Goal: Task Accomplishment & Management: Manage account settings

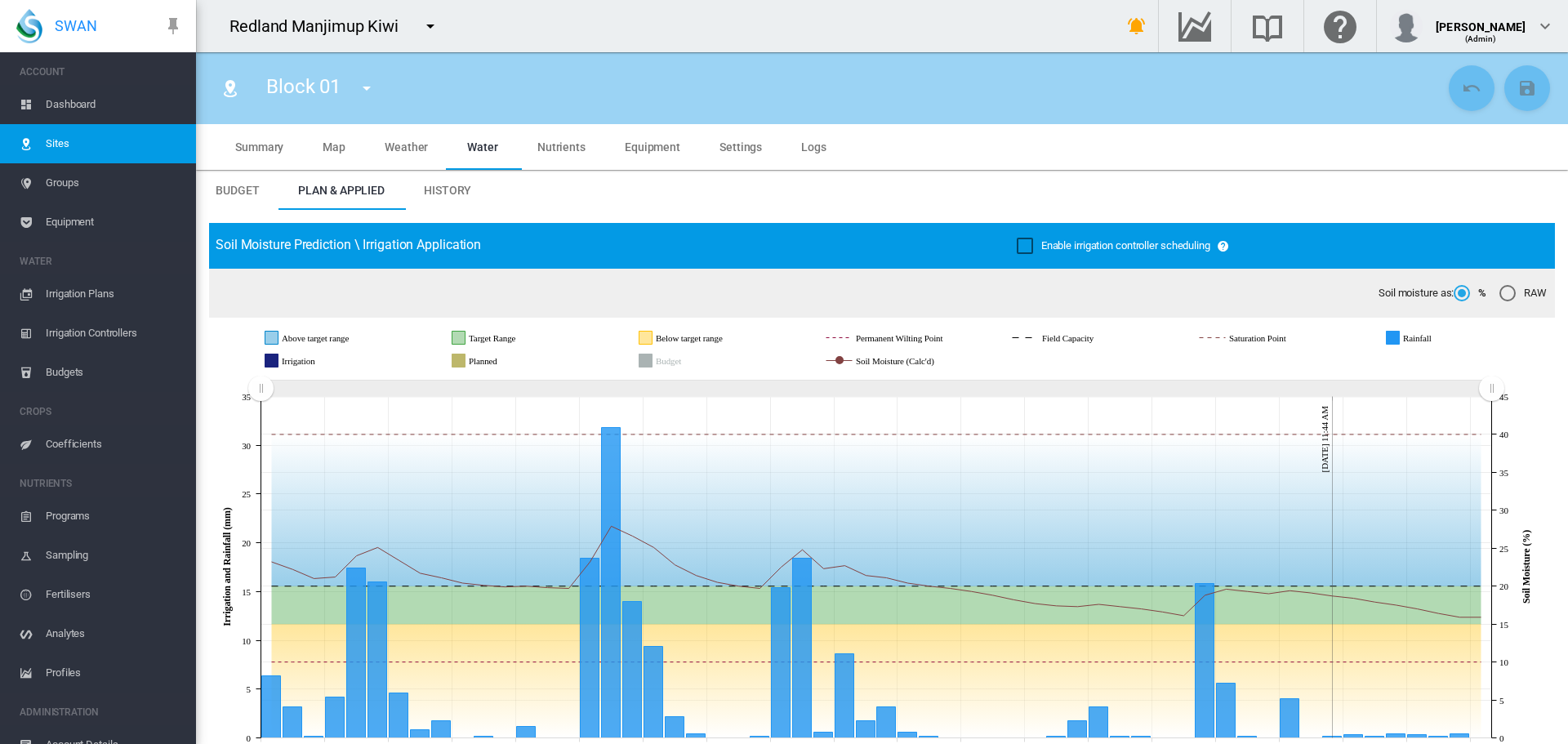
scroll to position [60, 0]
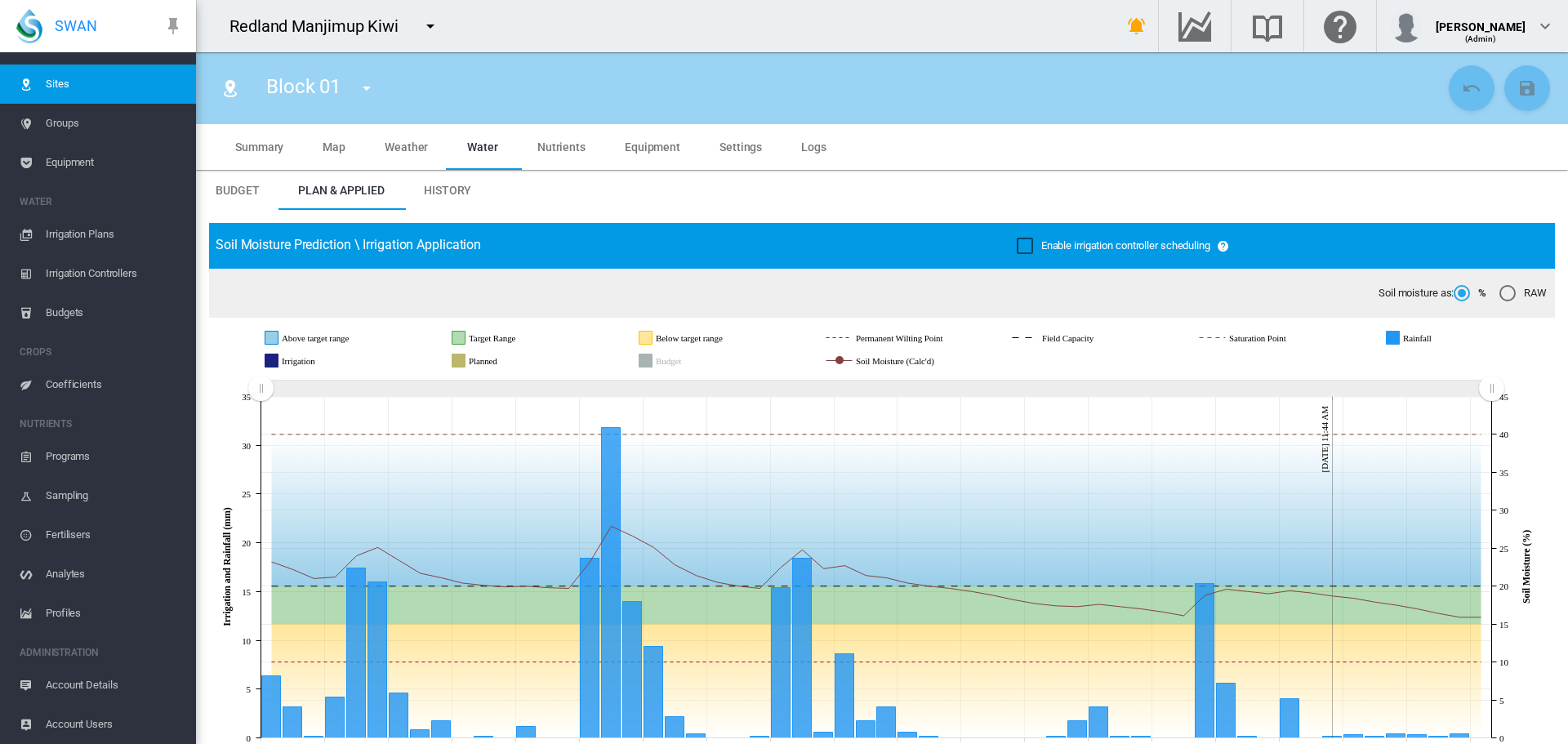
click at [53, 158] on span "Equipment" at bounding box center [114, 162] width 137 height 39
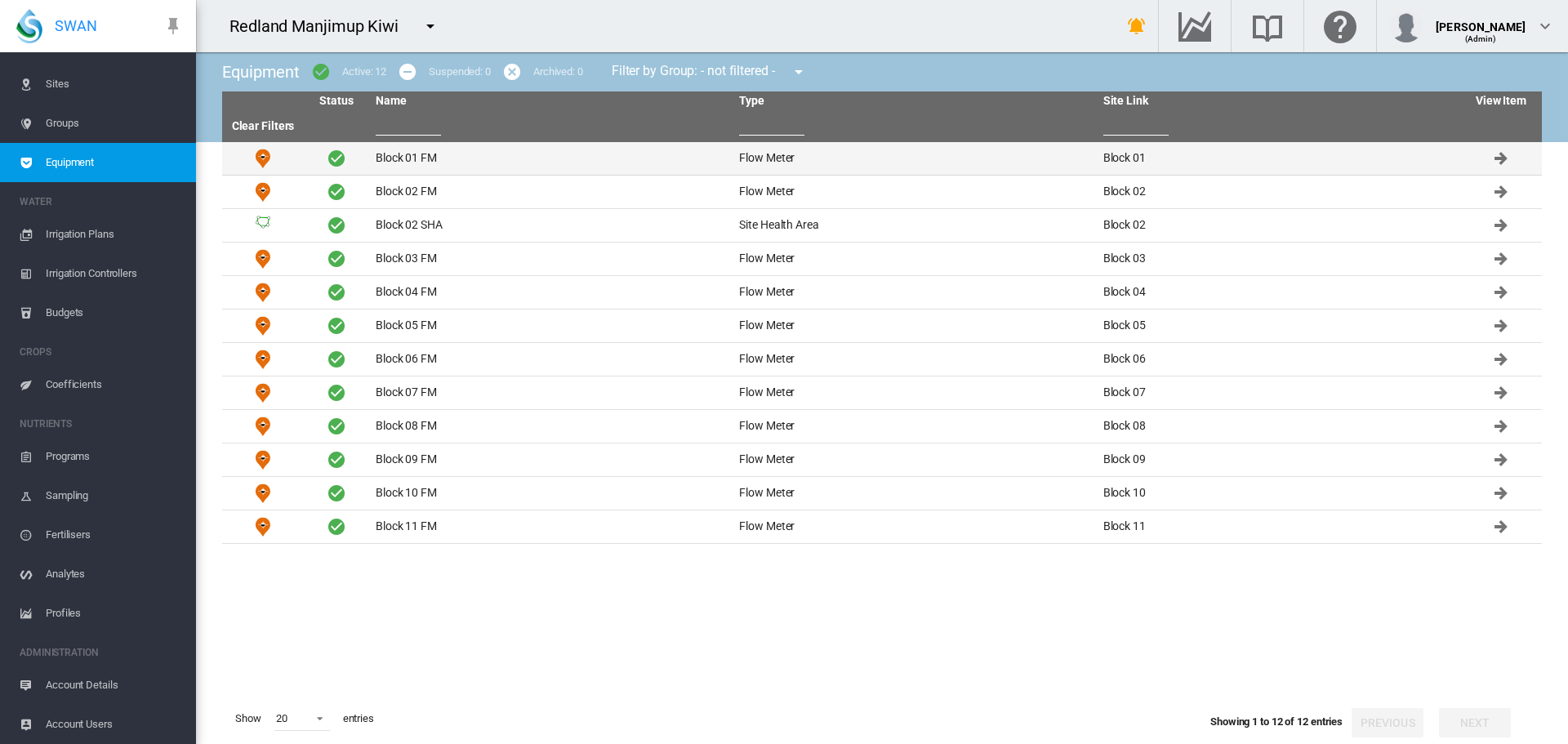
click at [400, 158] on td "Block 01 FM" at bounding box center [551, 158] width 363 height 33
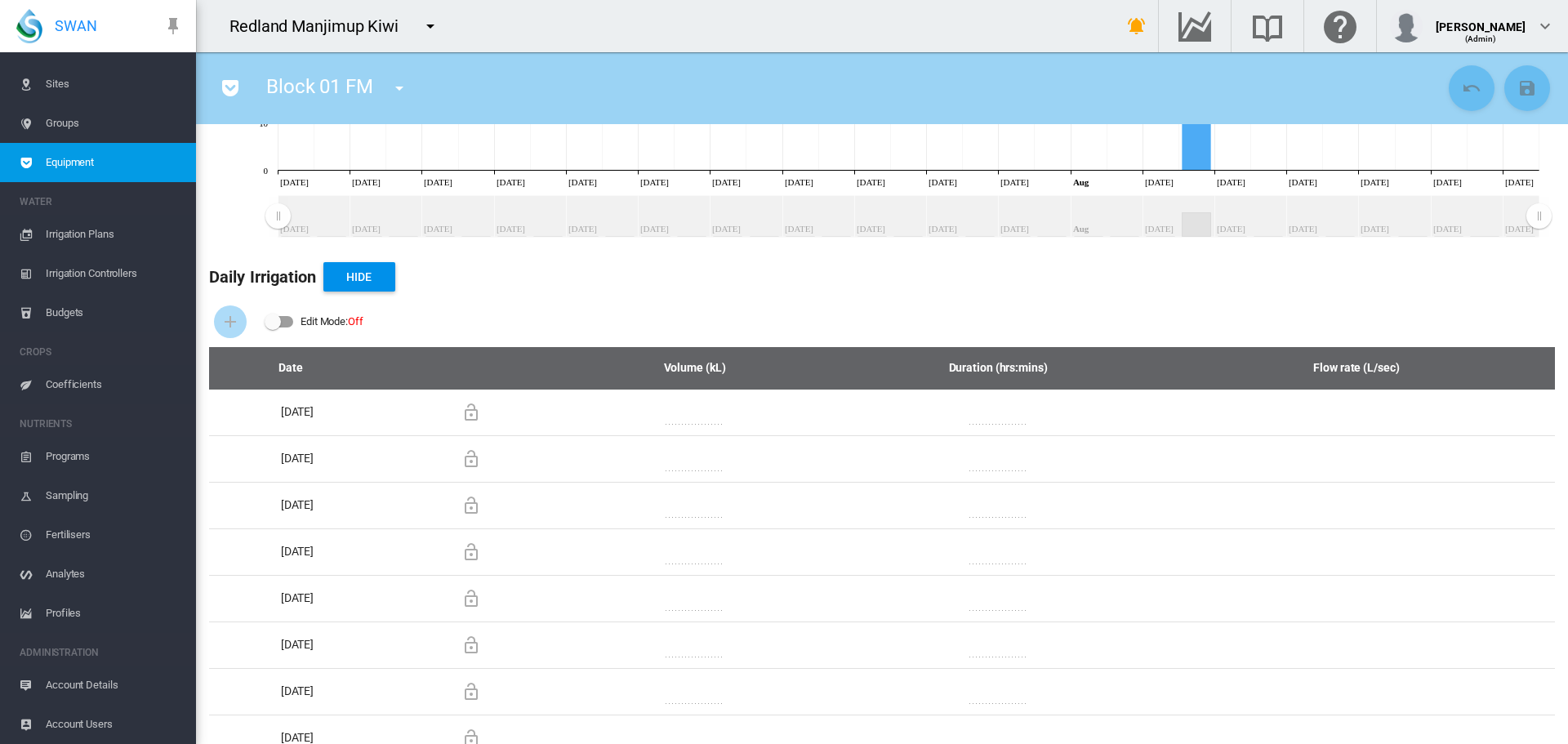
scroll to position [409, 0]
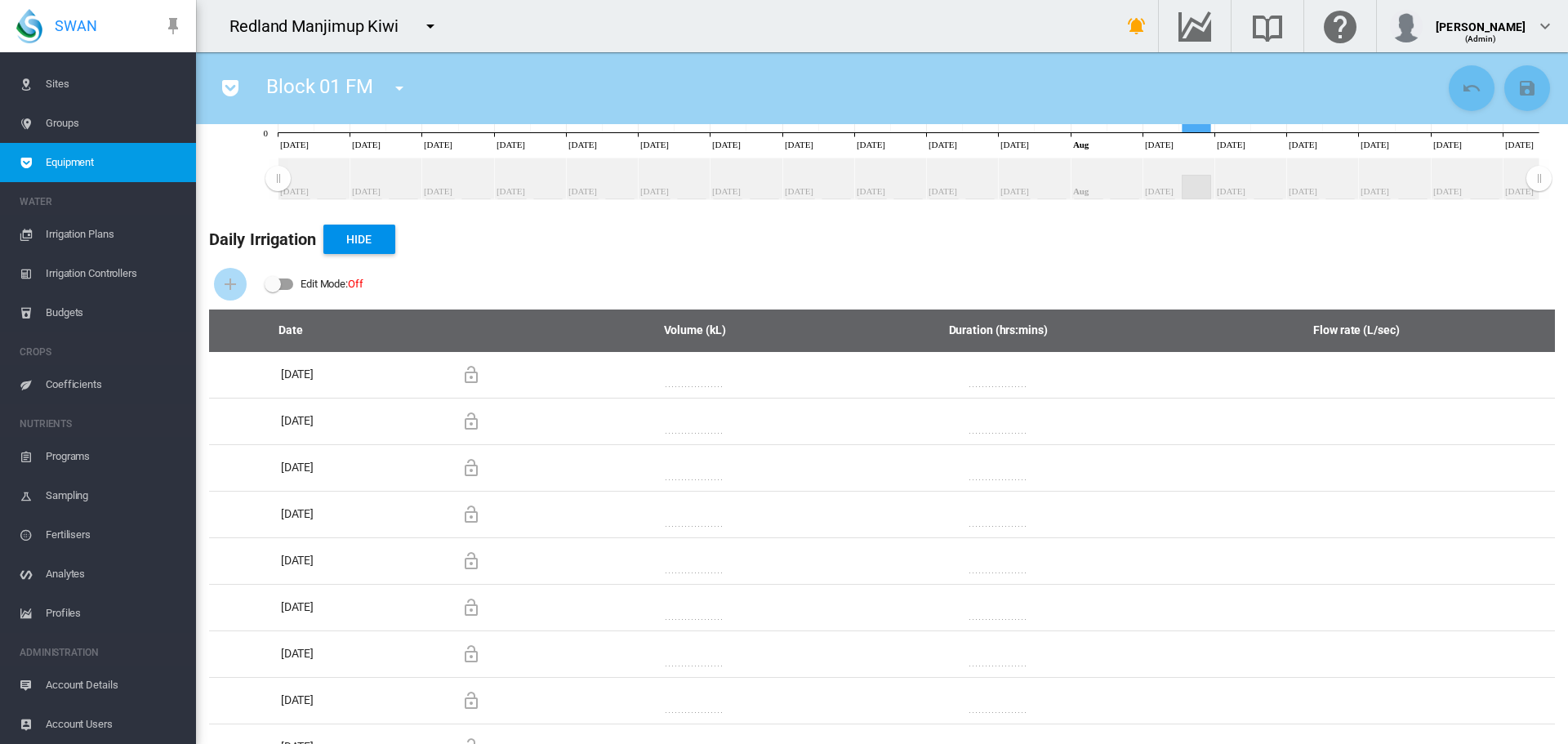
click at [1241, 262] on div "Edit Mode: Off" at bounding box center [882, 284] width 1346 height 51
click at [278, 280] on div "Edit Mode:\a \a Off" at bounding box center [272, 284] width 16 height 16
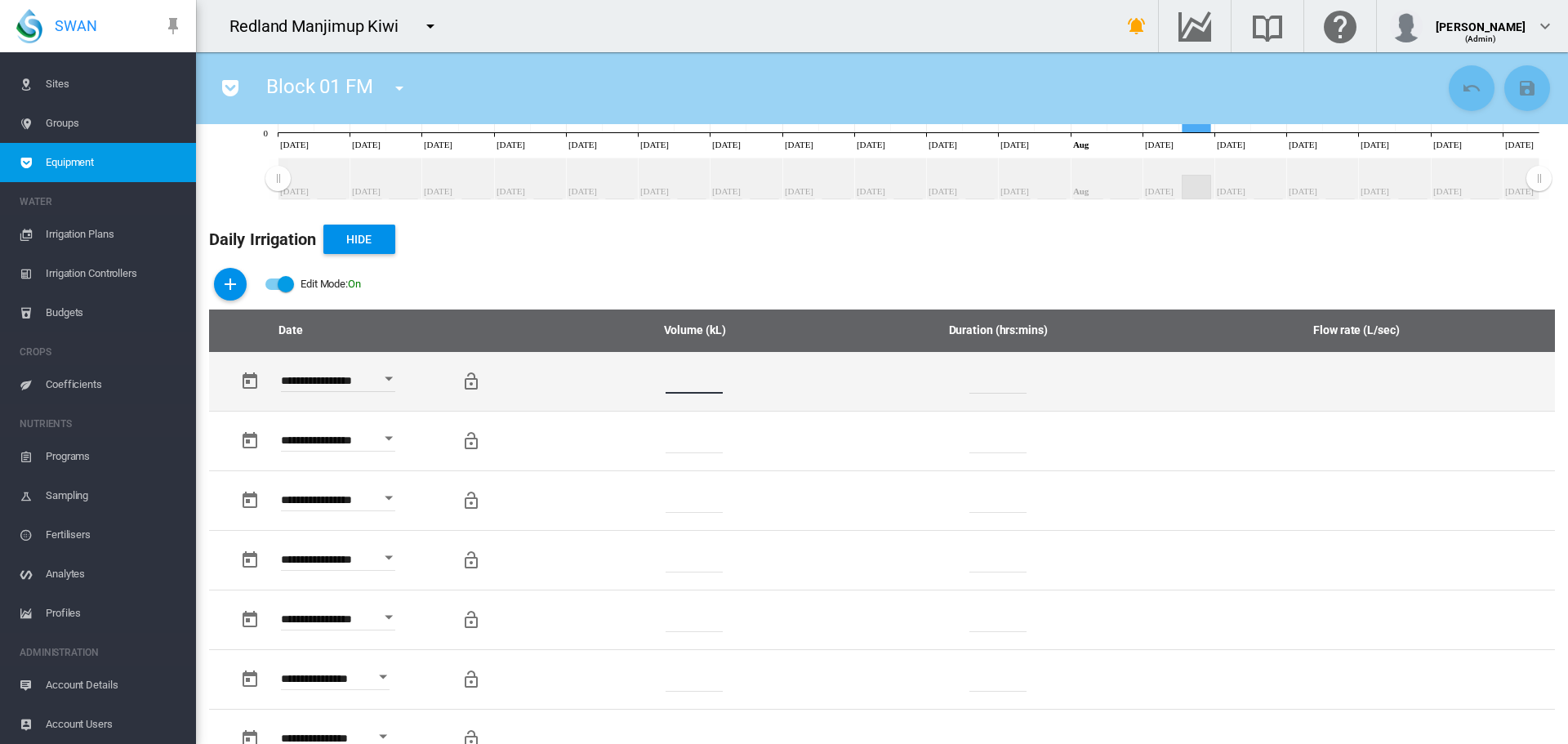
click at [674, 385] on input "*" at bounding box center [694, 381] width 57 height 25
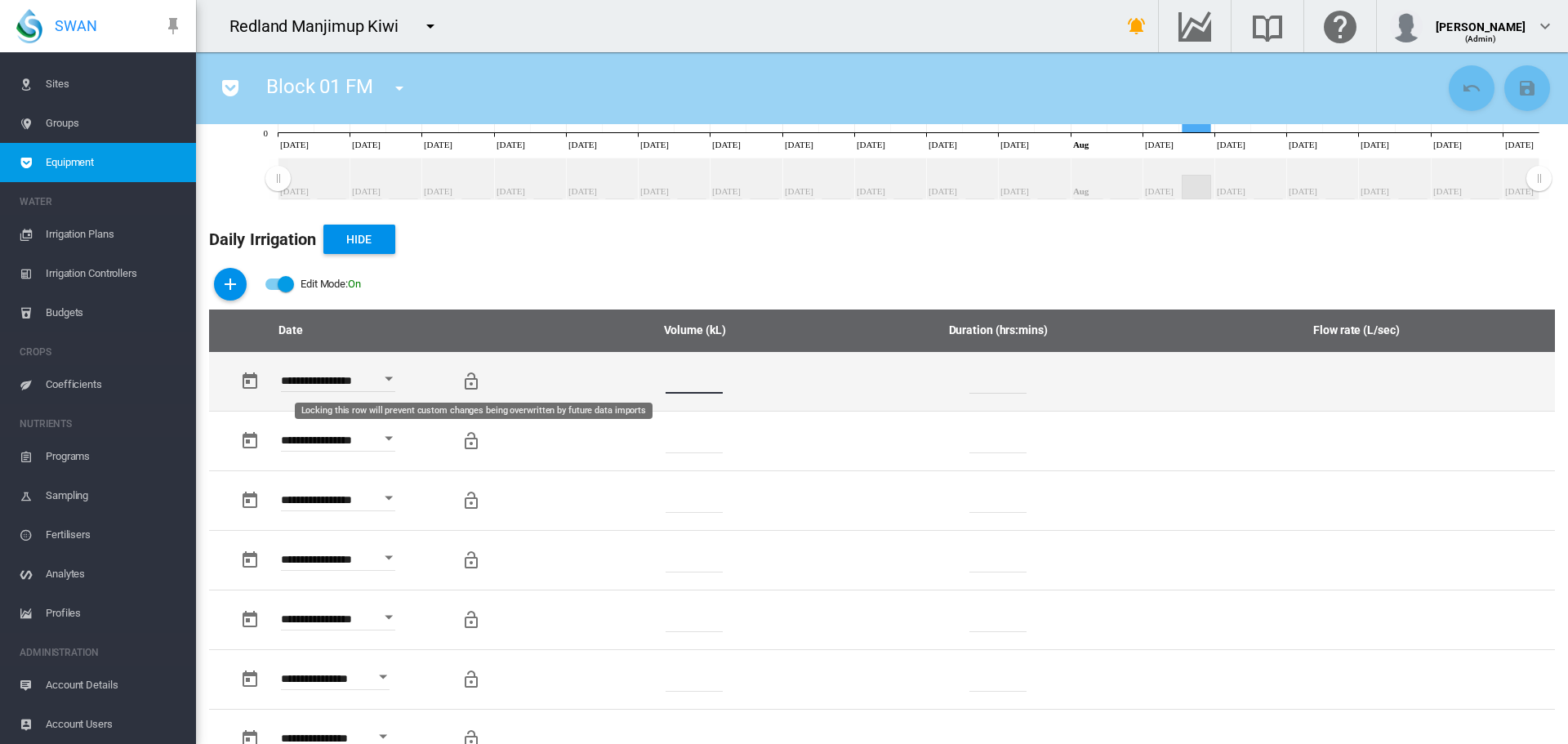
click at [474, 378] on md-icon "Locking this row will prevent custom changes being overwritten by future data i…" at bounding box center [471, 381] width 20 height 20
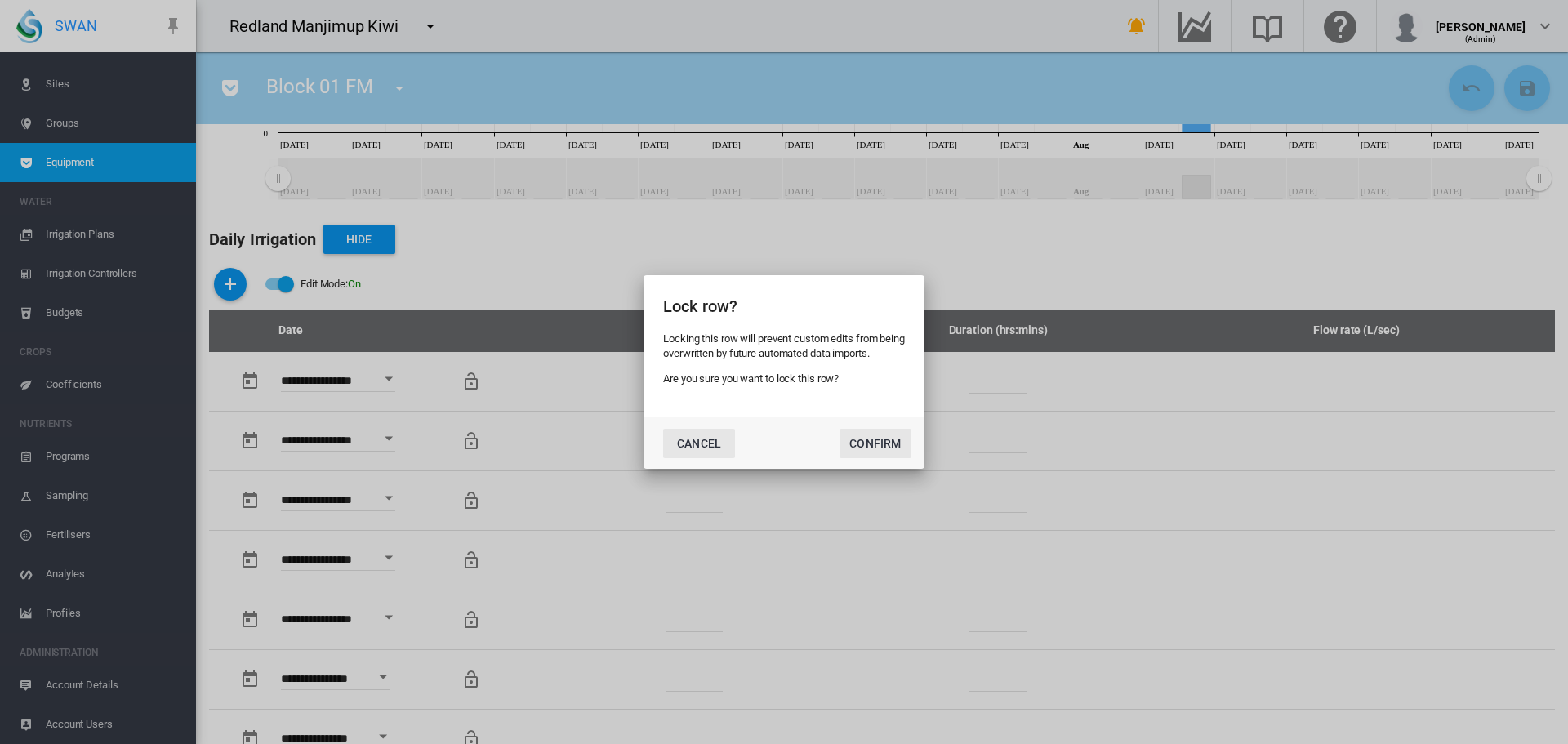
click at [682, 441] on button "Cancel" at bounding box center [699, 443] width 72 height 30
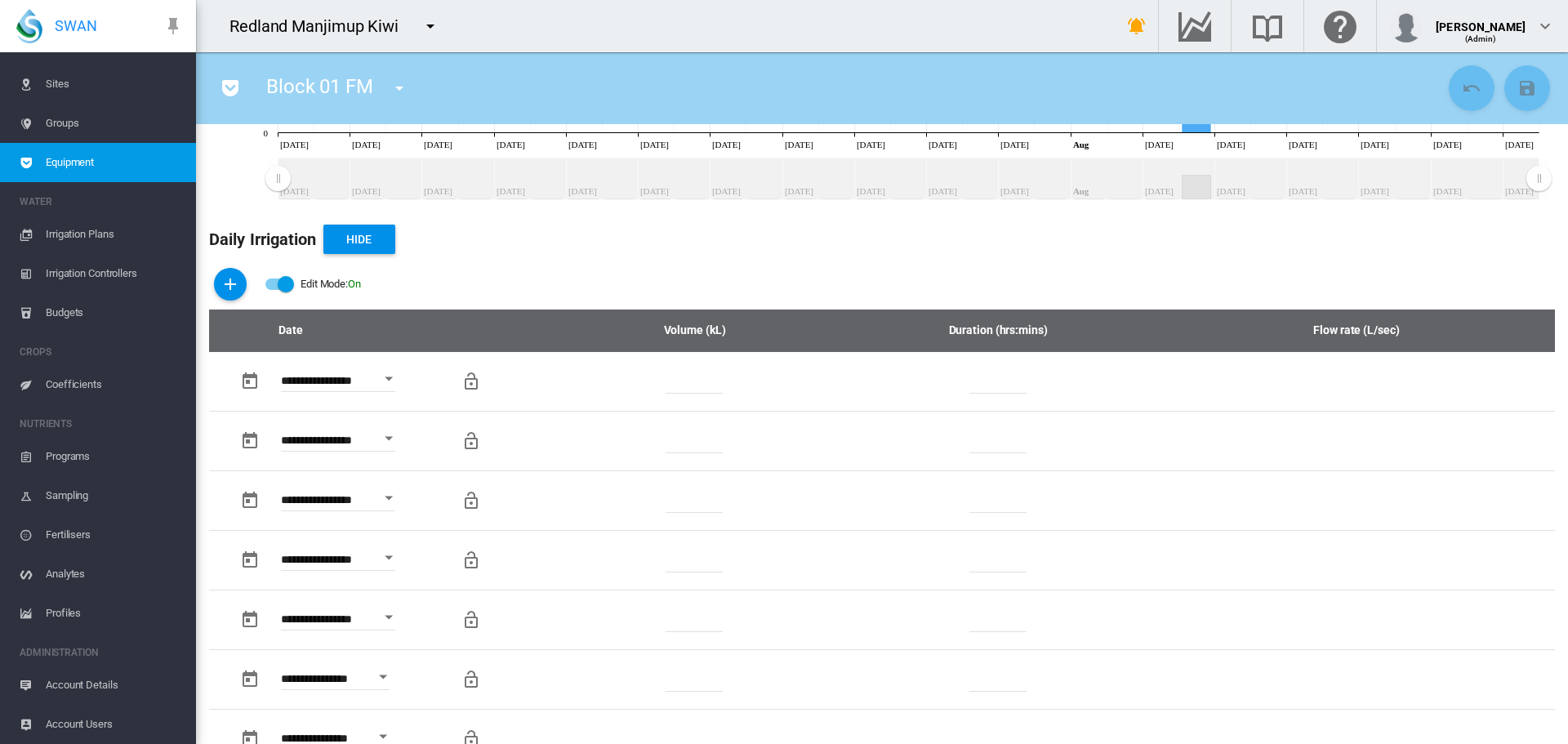
click at [282, 292] on div "Edit Mode:\a \a Off" at bounding box center [279, 284] width 30 height 20
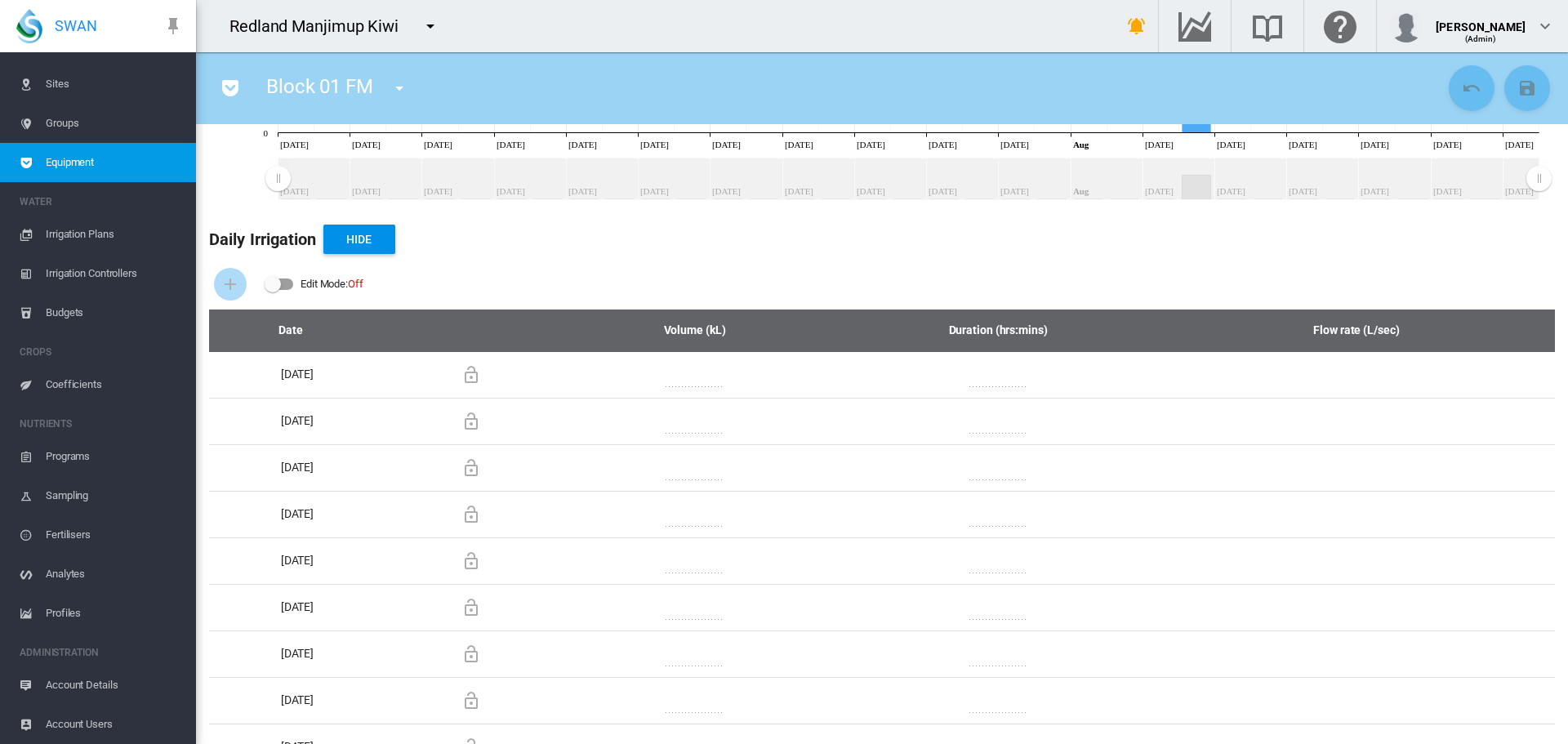
click at [1202, 272] on div "Edit Mode: Off" at bounding box center [882, 284] width 1346 height 51
click at [275, 281] on div "Edit Mode:\a \a Off" at bounding box center [272, 284] width 16 height 16
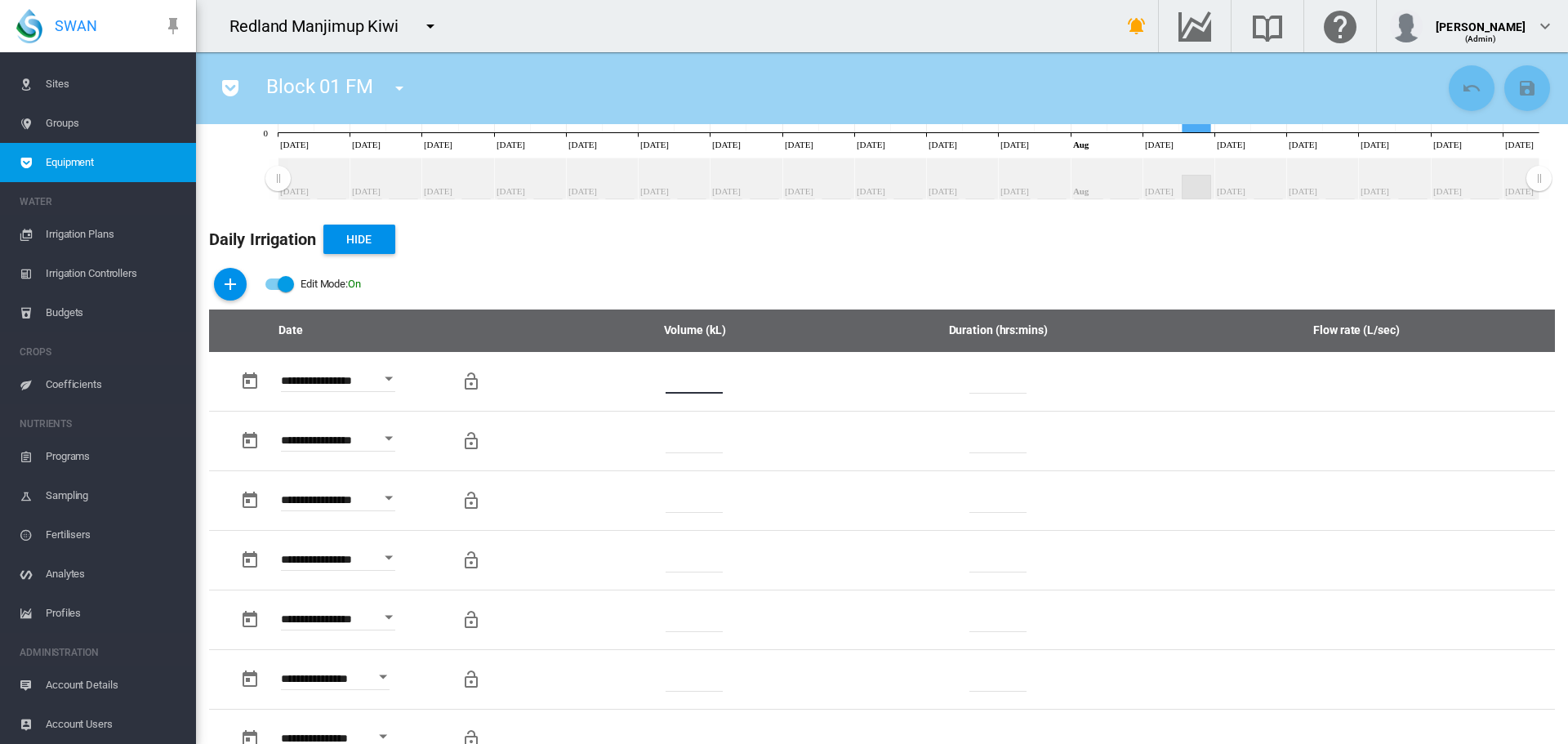
drag, startPoint x: 683, startPoint y: 382, endPoint x: 545, endPoint y: 345, distance: 142.9
click at [931, 296] on div "Edit Mode: On" at bounding box center [882, 284] width 1346 height 51
click at [1448, 83] on button "Cancel Changes" at bounding box center [1471, 89] width 46 height 46
type input "*"
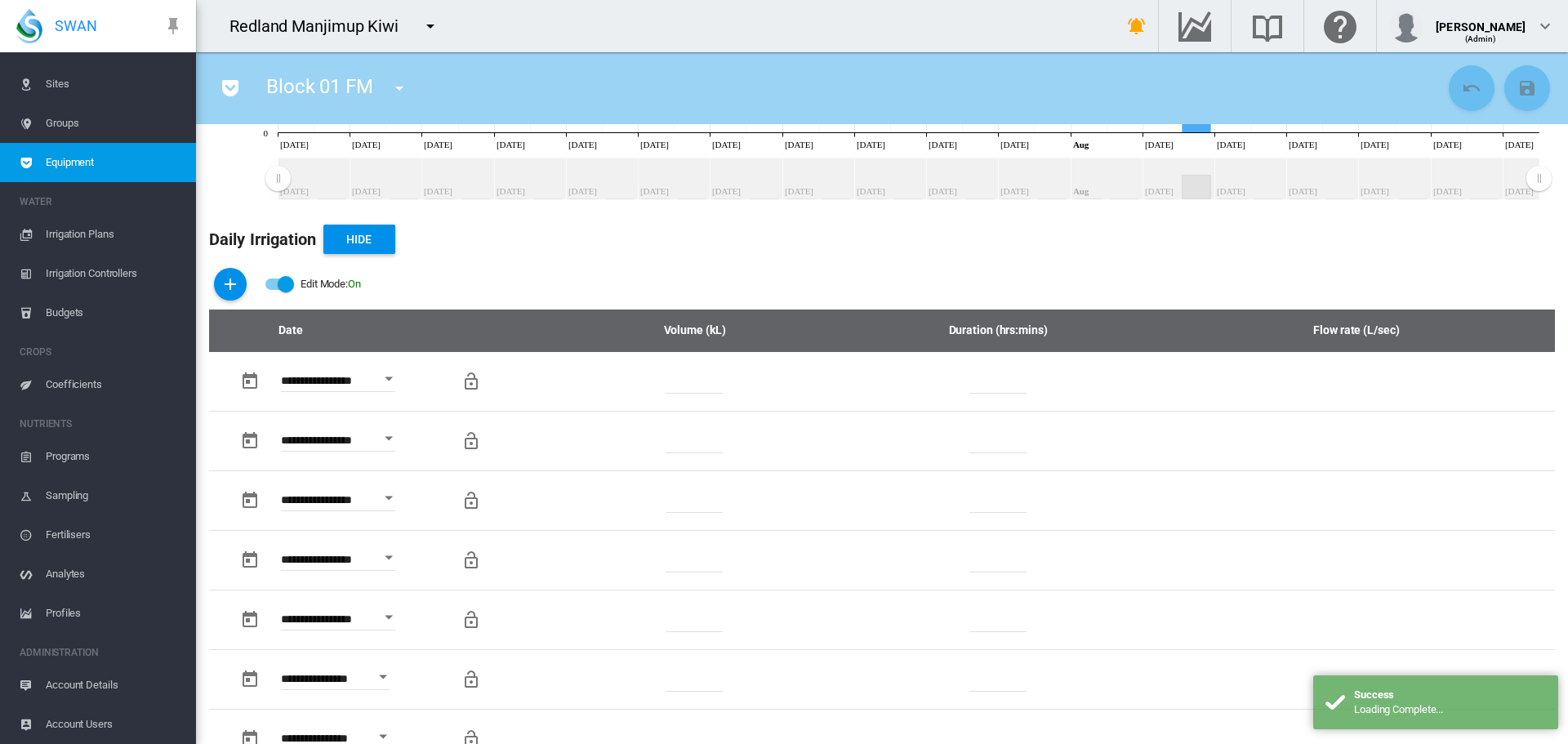
click at [277, 280] on div "Edit Mode:\a \a Off" at bounding box center [279, 284] width 30 height 20
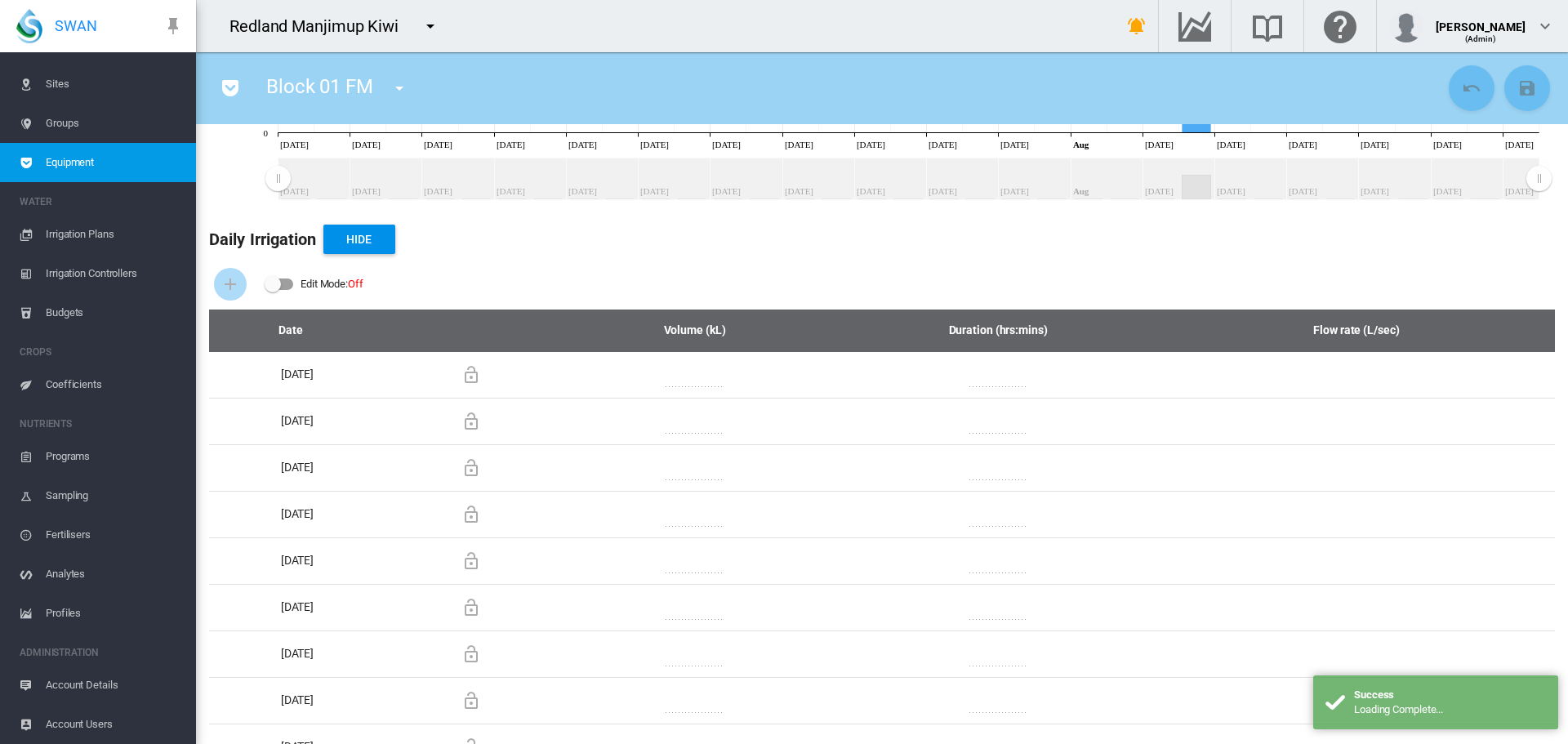
click at [48, 80] on span "Sites" at bounding box center [114, 84] width 137 height 39
